Goal: Navigation & Orientation: Find specific page/section

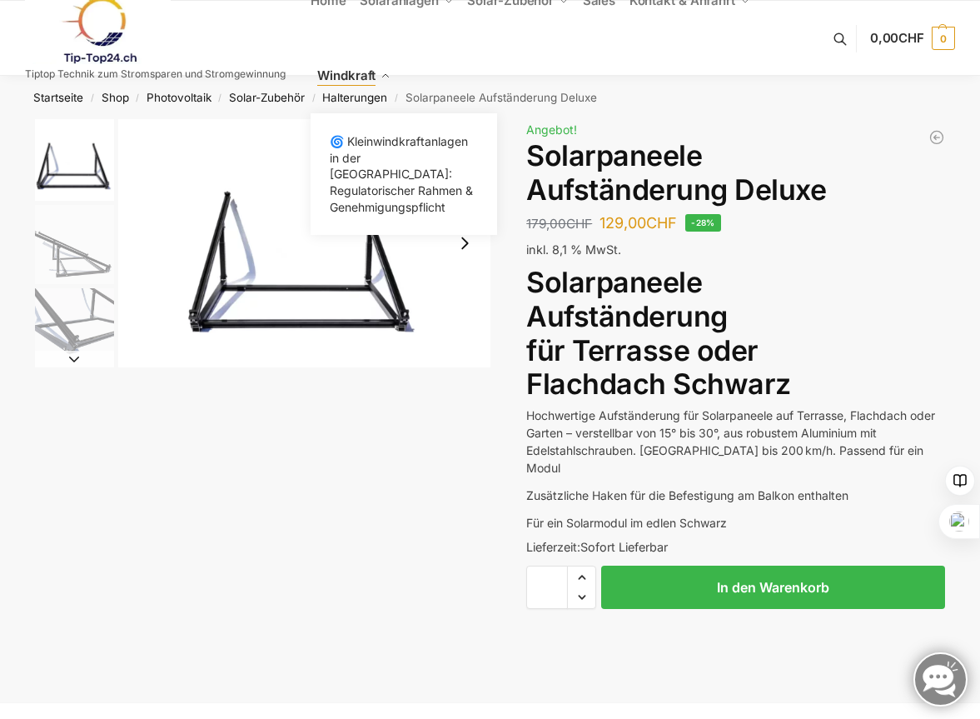
click at [342, 96] on link "Windkraft" at bounding box center [354, 75] width 87 height 75
click at [362, 97] on link "Windkraft" at bounding box center [354, 75] width 87 height 75
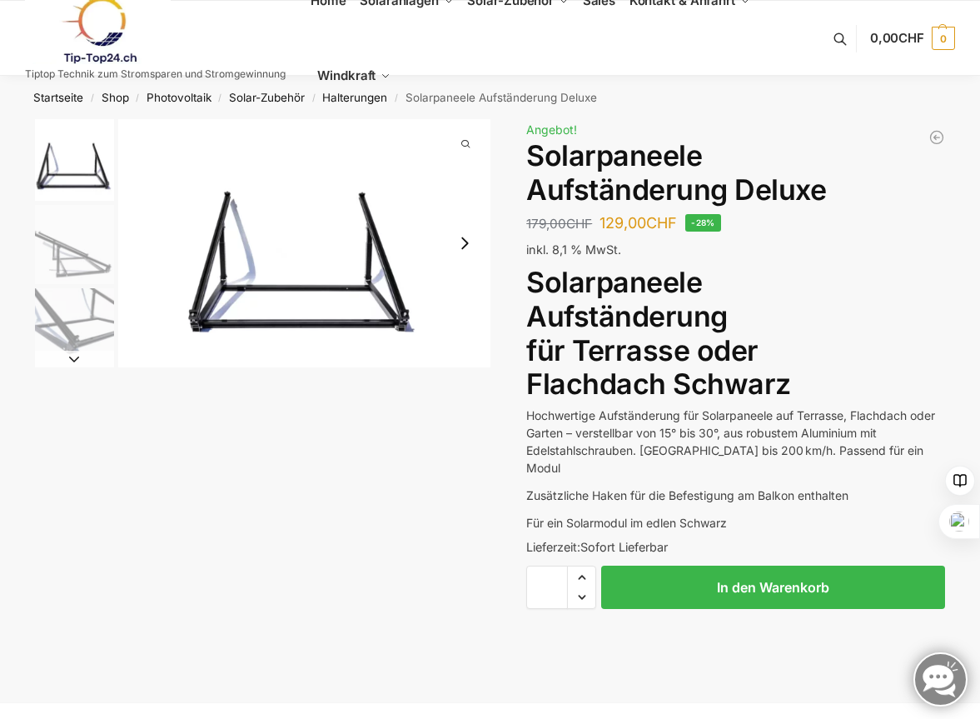
click at [471, 245] on button "Next slide" at bounding box center [464, 243] width 35 height 35
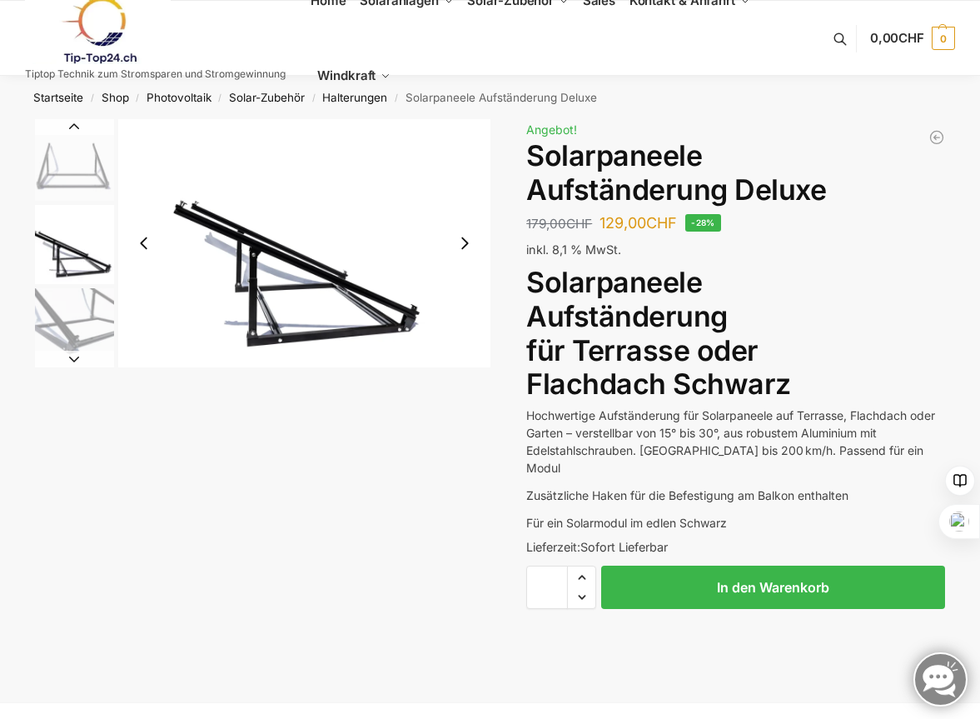
click at [468, 244] on button "Next slide" at bounding box center [464, 243] width 35 height 35
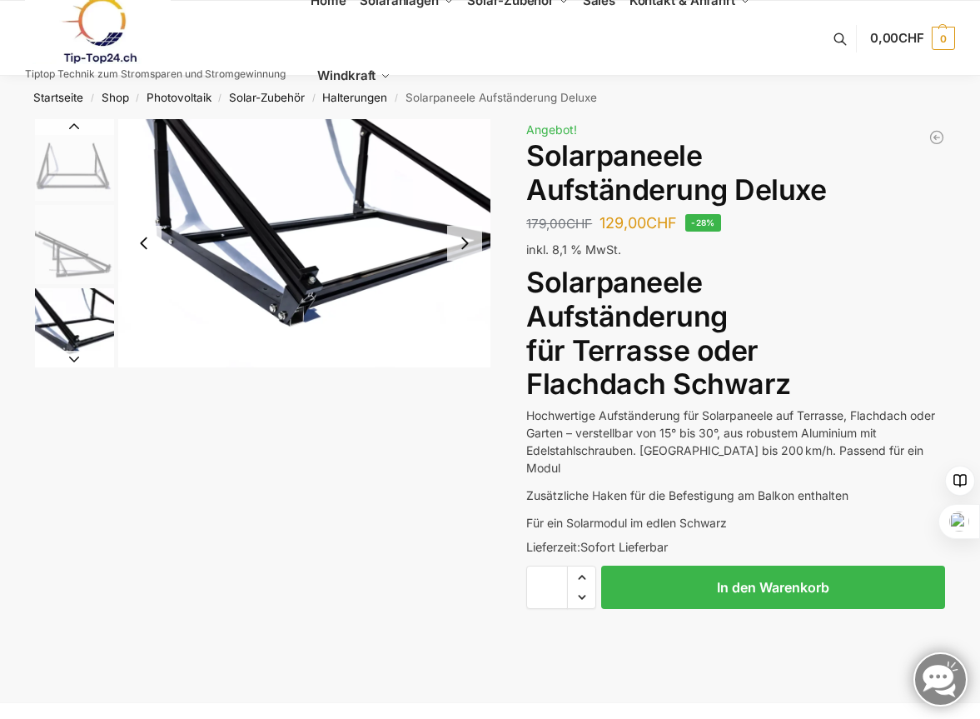
click at [468, 244] on button "Next slide" at bounding box center [464, 243] width 35 height 35
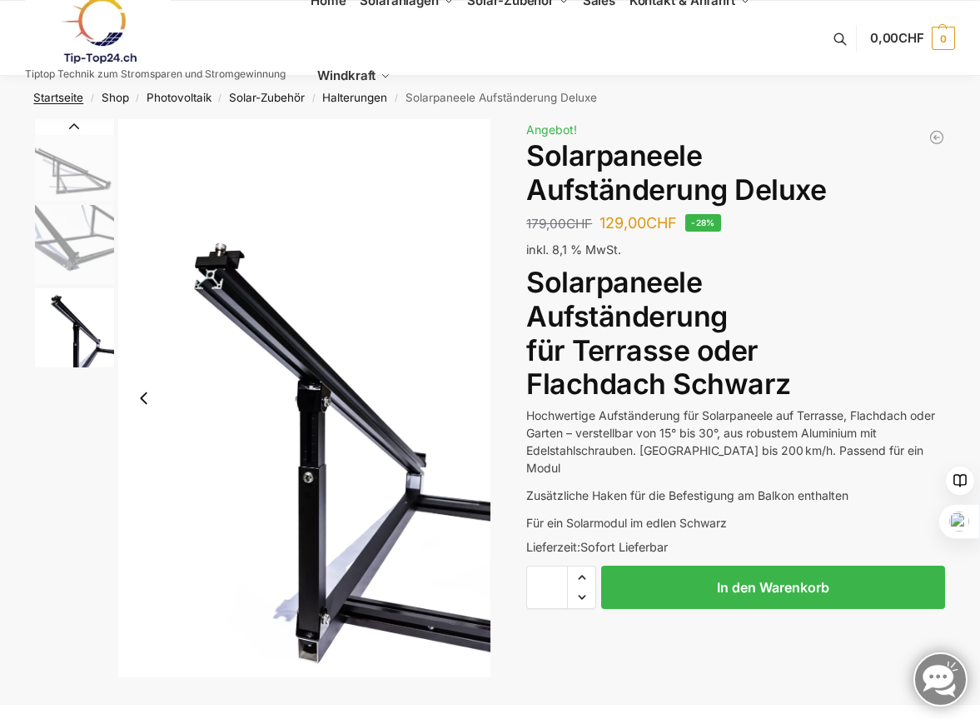
click at [69, 97] on link "Startseite" at bounding box center [58, 97] width 50 height 13
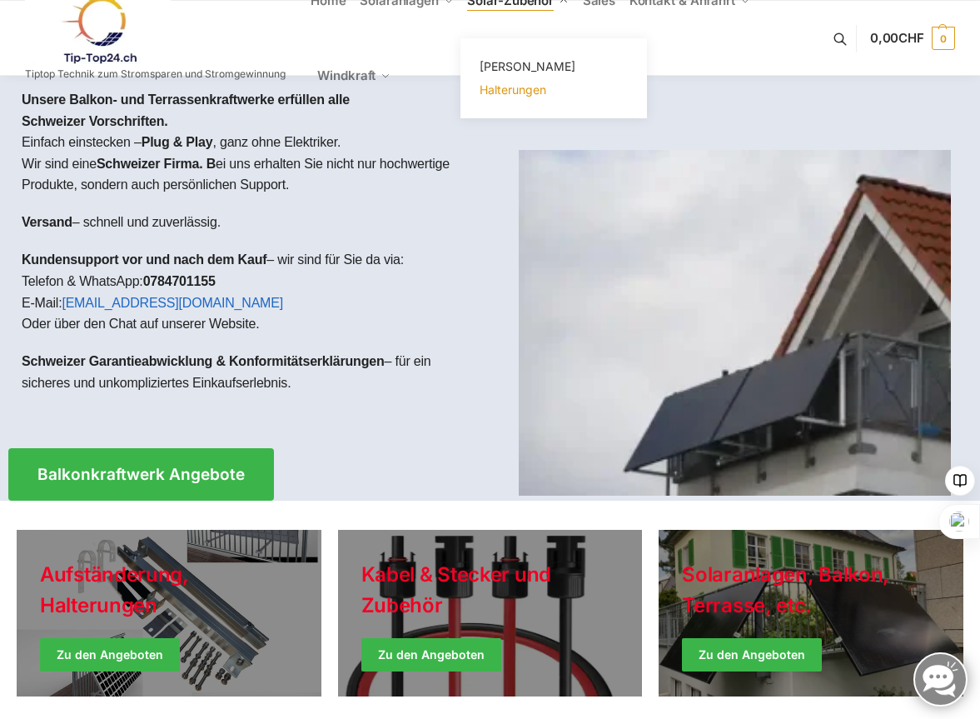
click at [497, 89] on span "Halterungen" at bounding box center [513, 89] width 67 height 14
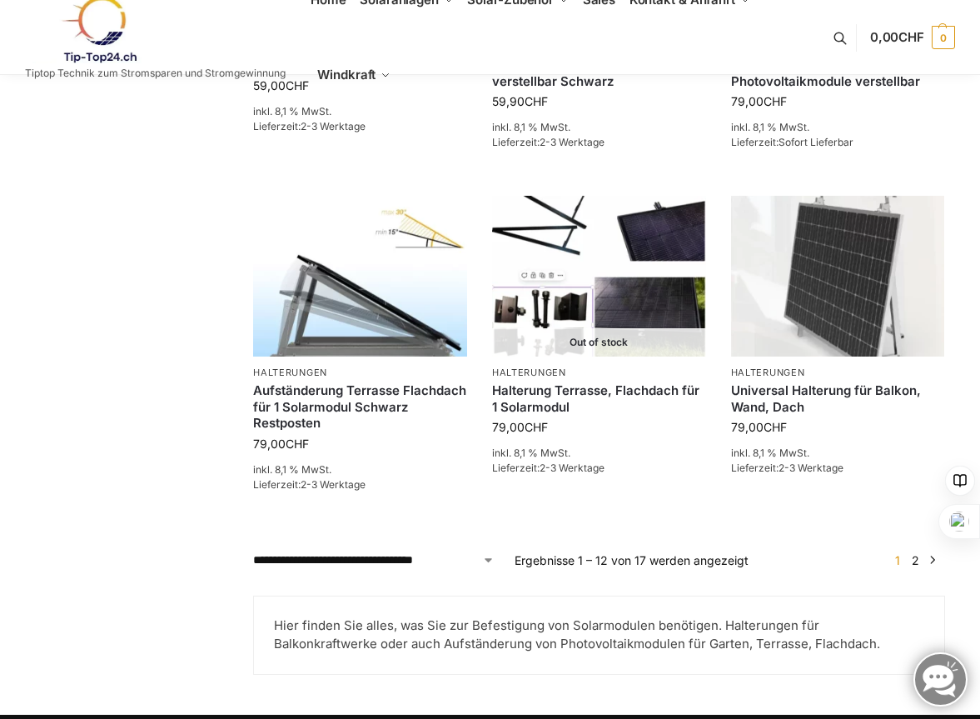
scroll to position [1383, 0]
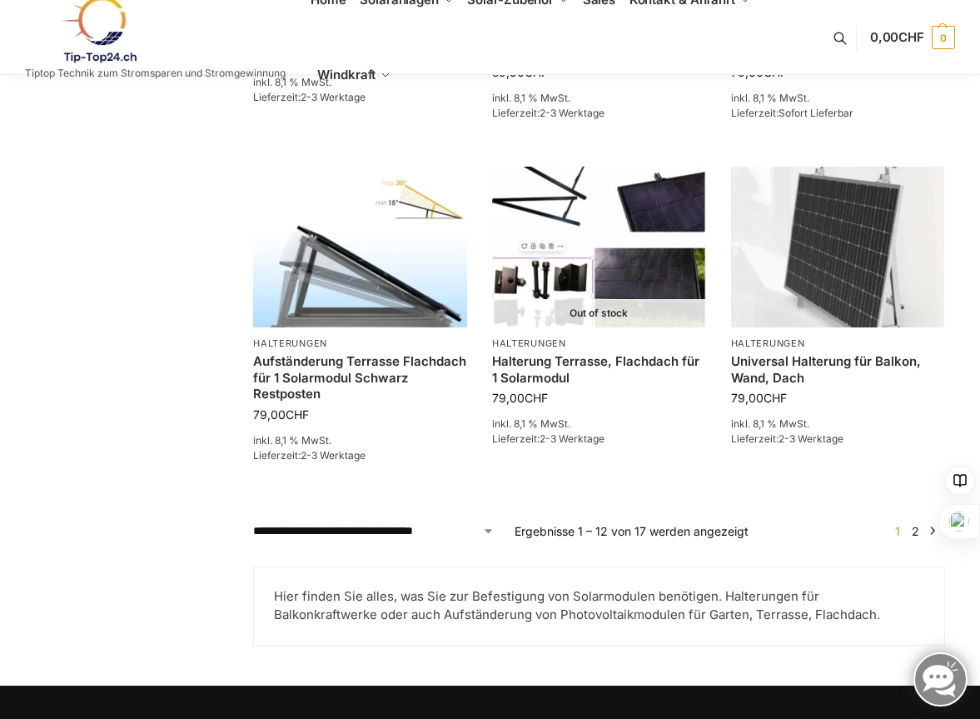
click at [917, 536] on link "2" at bounding box center [916, 531] width 16 height 14
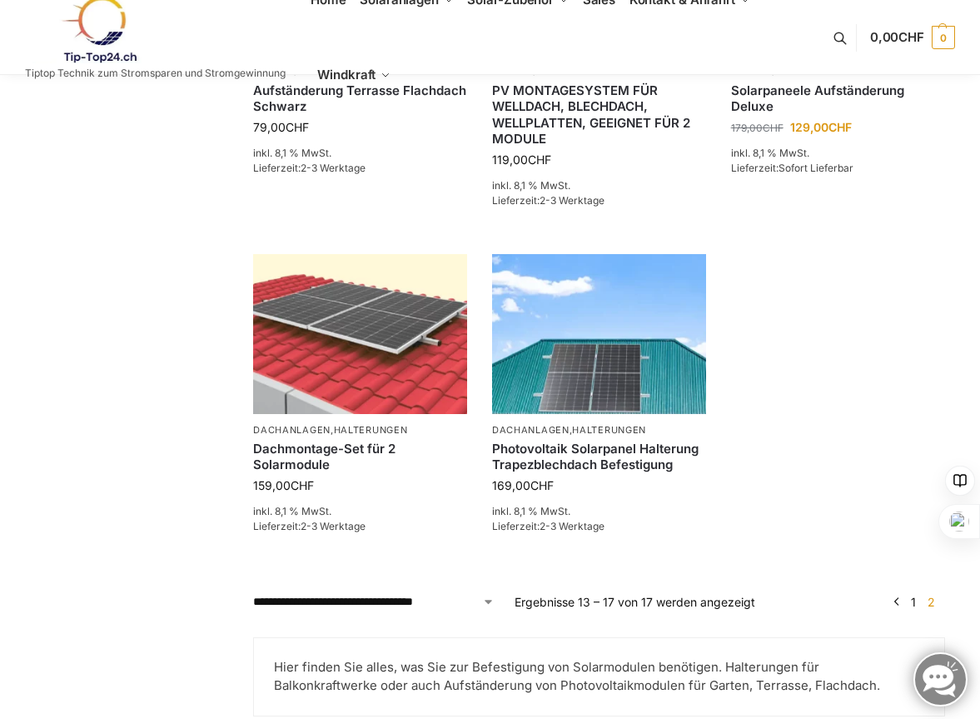
scroll to position [739, 0]
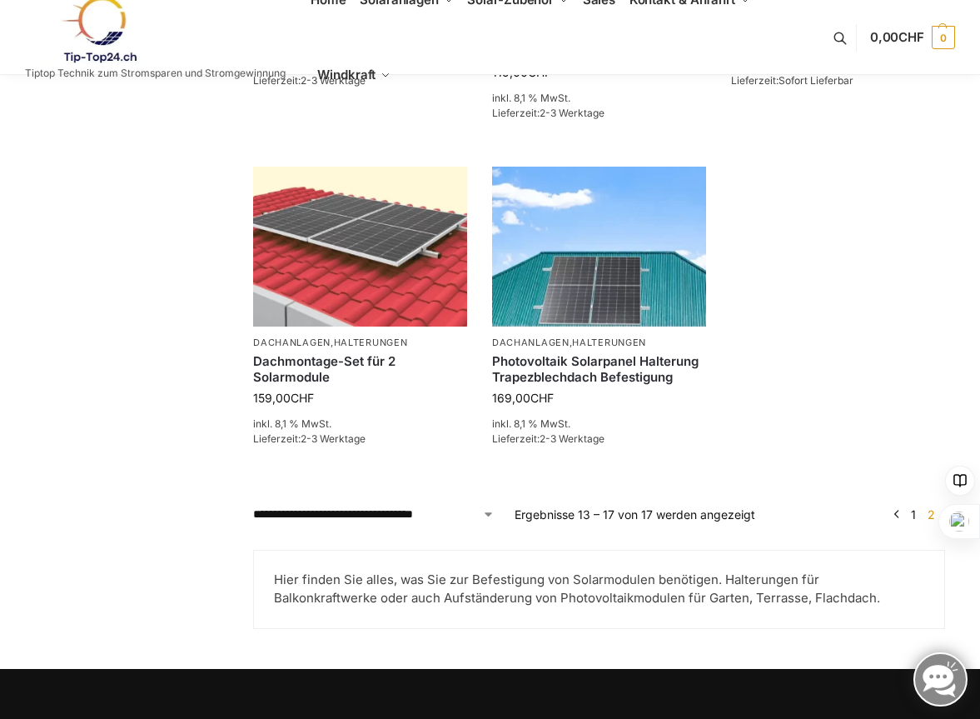
click at [914, 515] on link "1" at bounding box center [913, 514] width 13 height 14
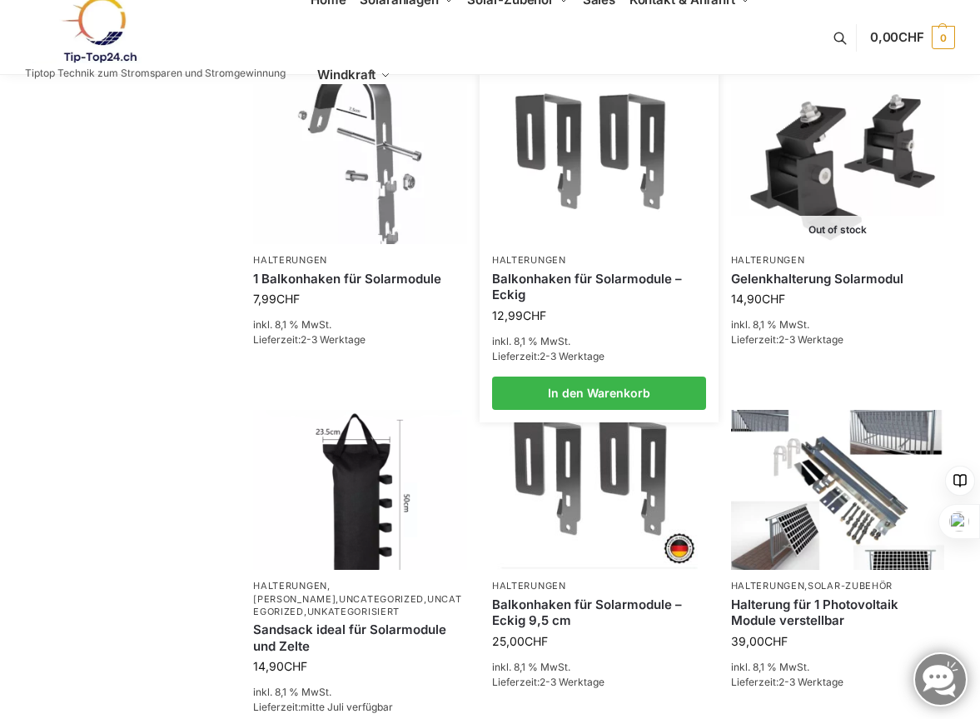
scroll to position [461, 0]
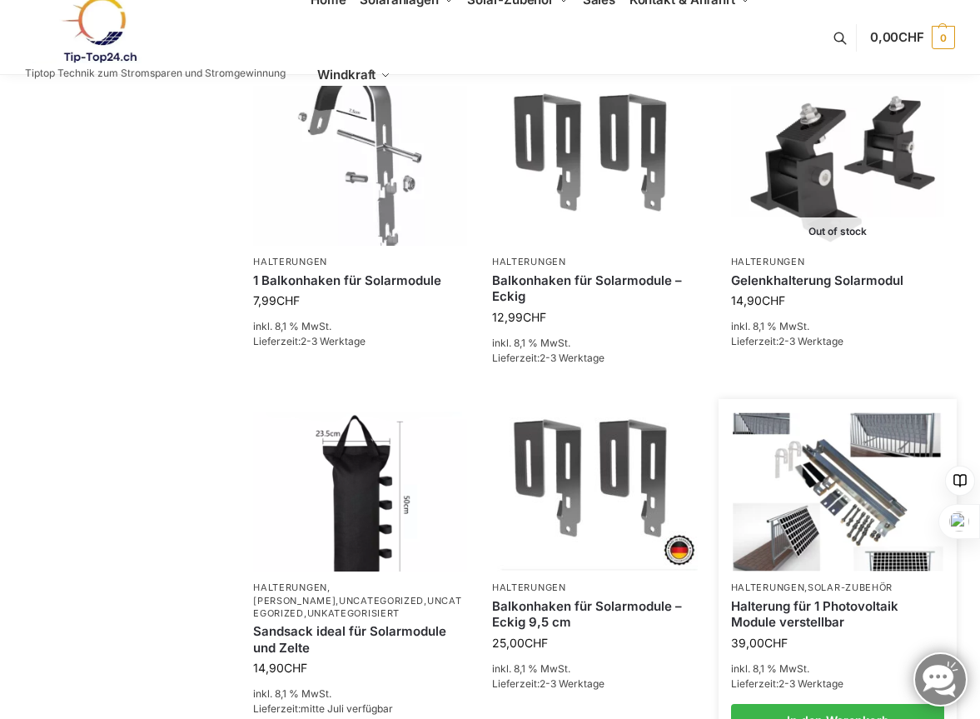
click at [905, 451] on img at bounding box center [838, 490] width 210 height 157
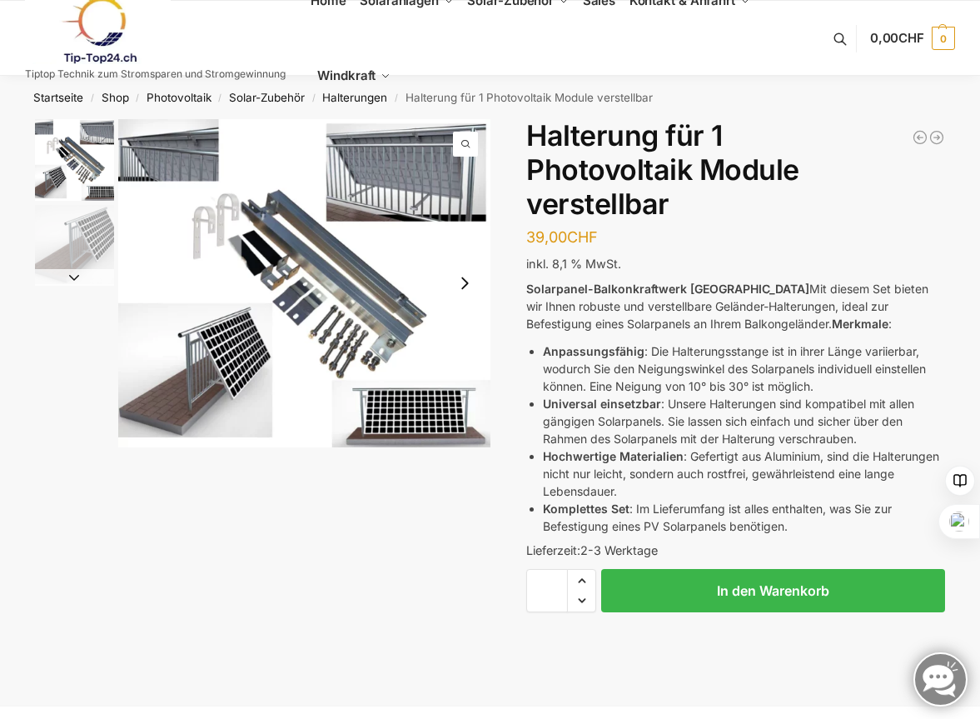
click at [448, 157] on img "1 / 2" at bounding box center [304, 283] width 372 height 328
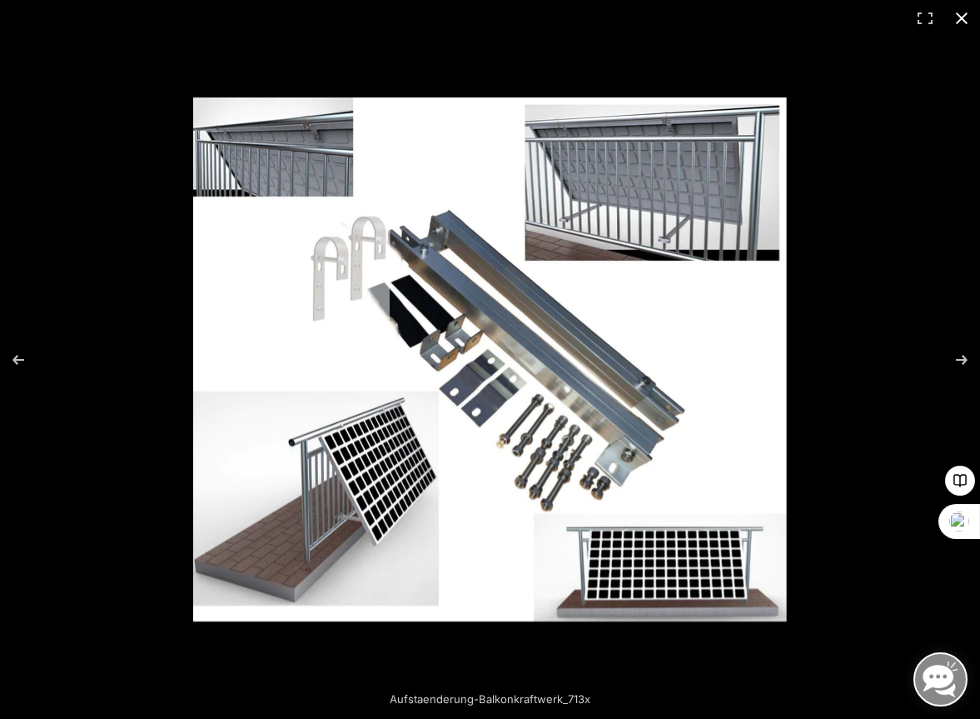
click at [967, 16] on button "Close (Esc)" at bounding box center [962, 18] width 37 height 37
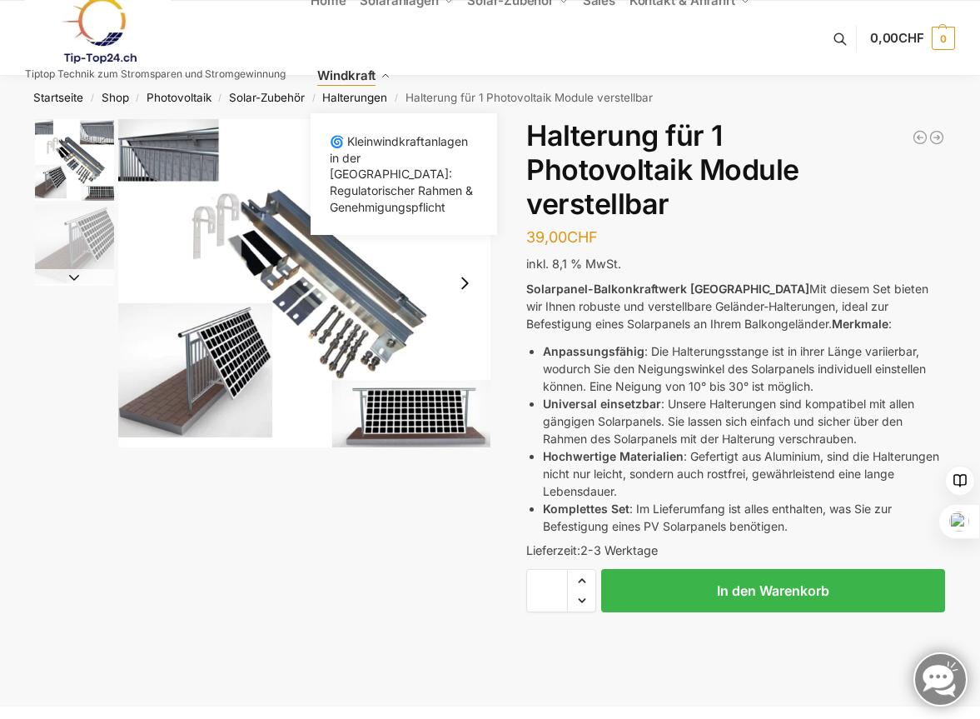
click at [376, 92] on link "Windkraft" at bounding box center [354, 75] width 87 height 75
